Goal: Task Accomplishment & Management: Manage account settings

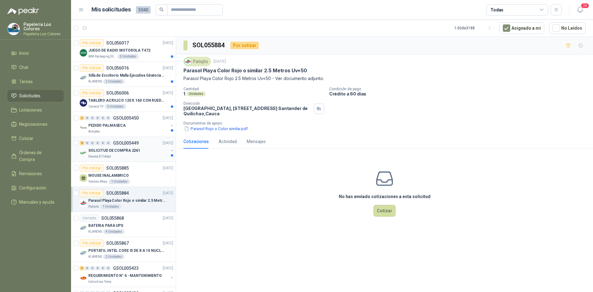
click at [150, 147] on div "SOLICITUD DE COMPRA 2261" at bounding box center [128, 150] width 80 height 7
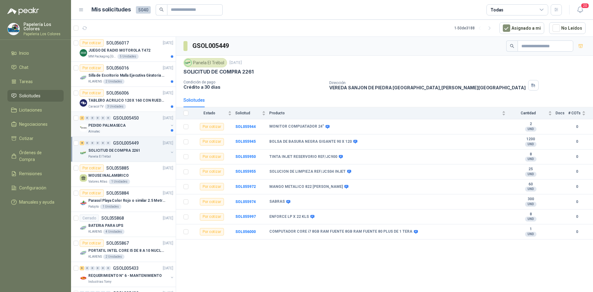
click at [137, 125] on div "PEDIDO PALMASECA" at bounding box center [128, 125] width 80 height 7
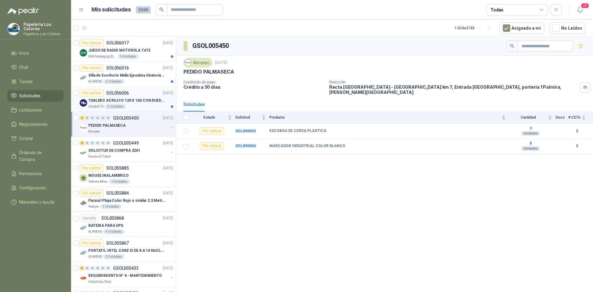
click at [141, 92] on div "Por cotizar SOL056006 [DATE]" at bounding box center [127, 92] width 94 height 7
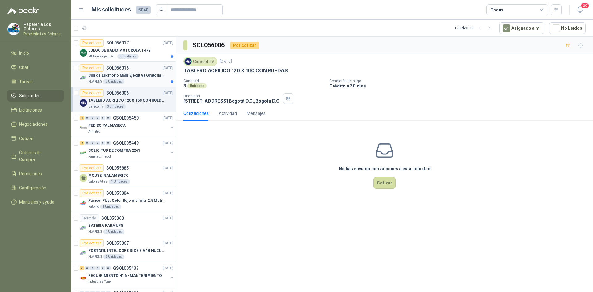
click at [135, 66] on div "Por cotizar SOL056016 [DATE]" at bounding box center [127, 67] width 94 height 7
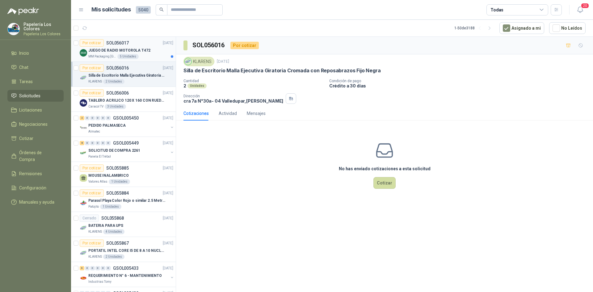
click at [152, 48] on div "JUEGO DE RADIO MOTOROLA T472" at bounding box center [130, 50] width 85 height 7
